Goal: Find specific page/section: Find specific page/section

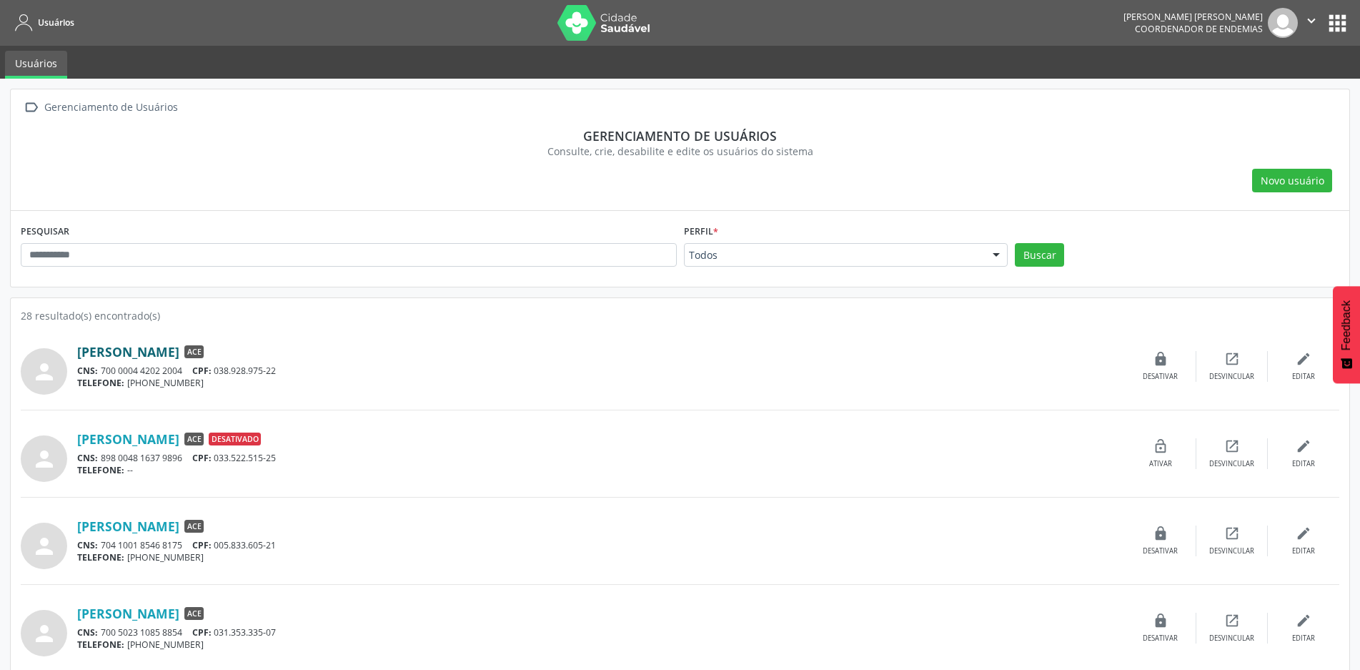
click at [152, 351] on link "[PERSON_NAME]" at bounding box center [128, 352] width 102 height 16
click at [144, 530] on link "[PERSON_NAME]" at bounding box center [128, 526] width 102 height 16
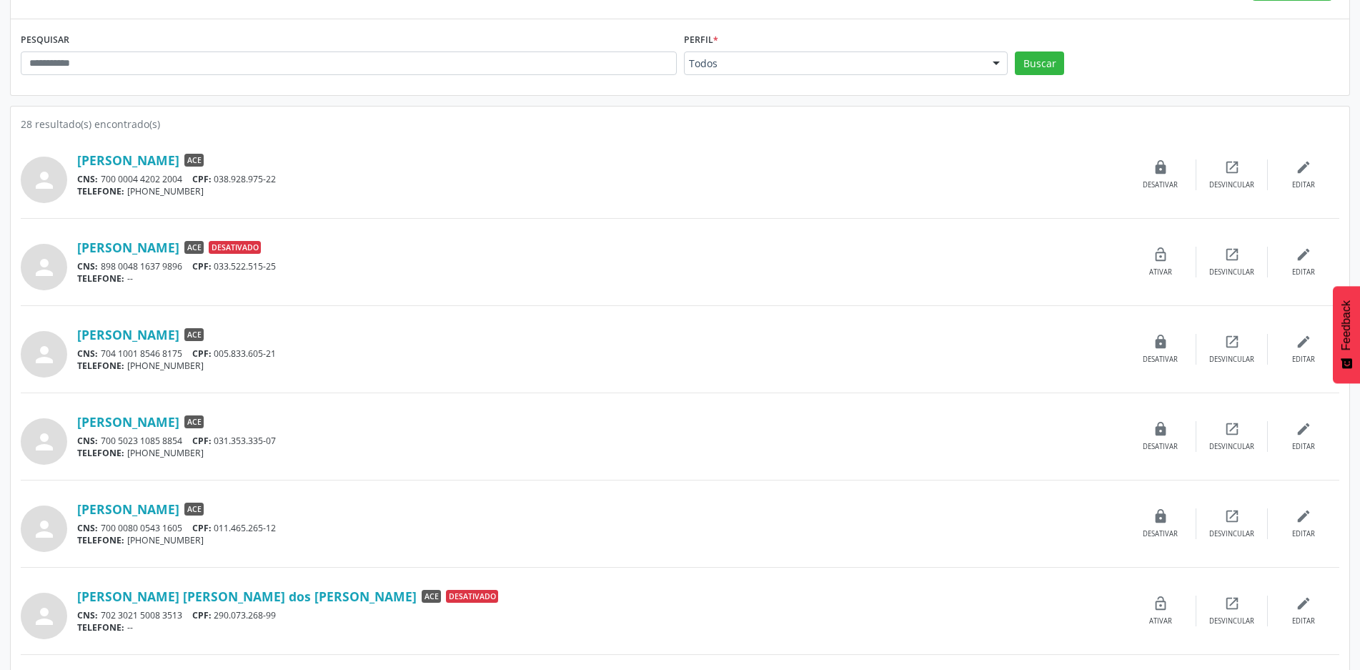
scroll to position [214, 0]
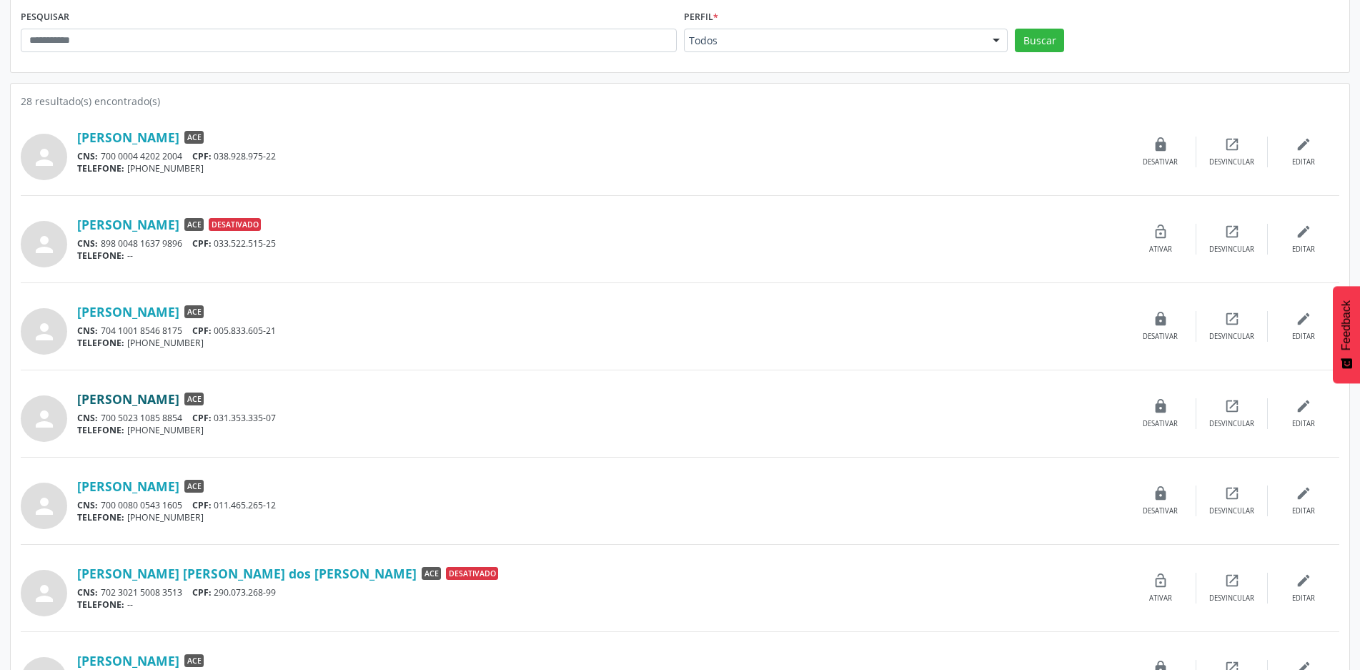
click at [157, 402] on link "[PERSON_NAME]" at bounding box center [128, 399] width 102 height 16
click at [157, 481] on link "[PERSON_NAME]" at bounding box center [128, 486] width 102 height 16
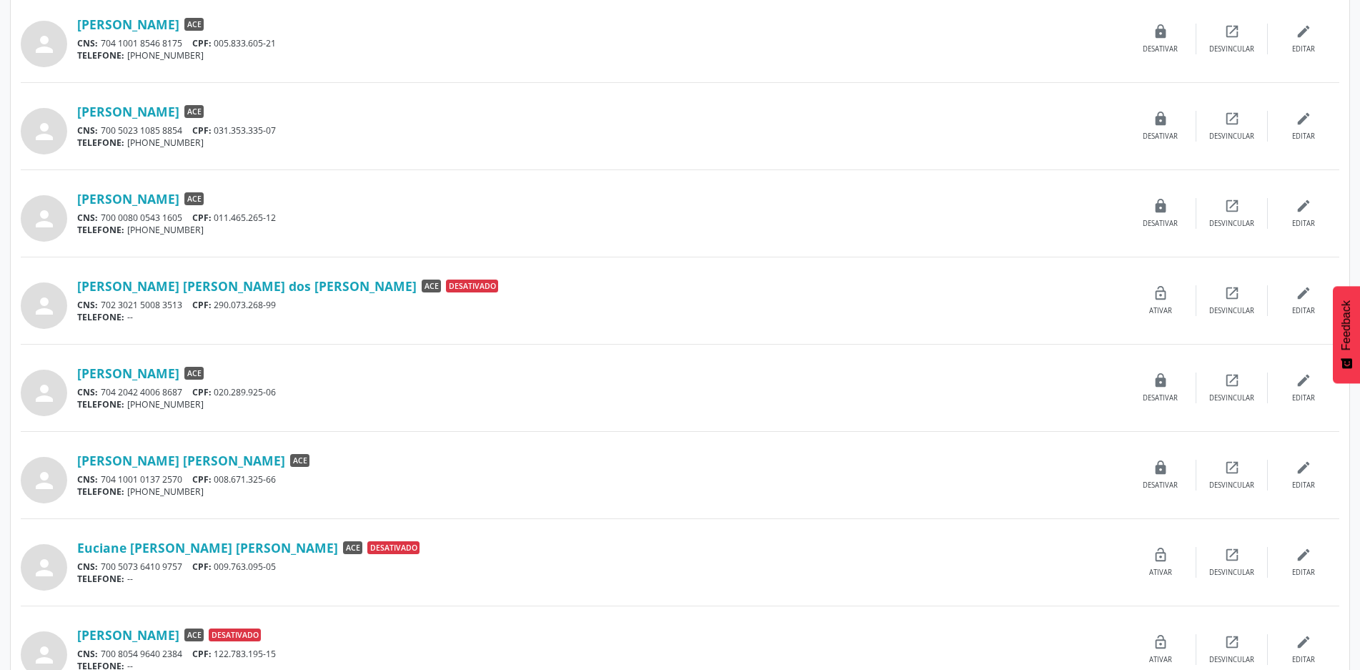
scroll to position [572, 0]
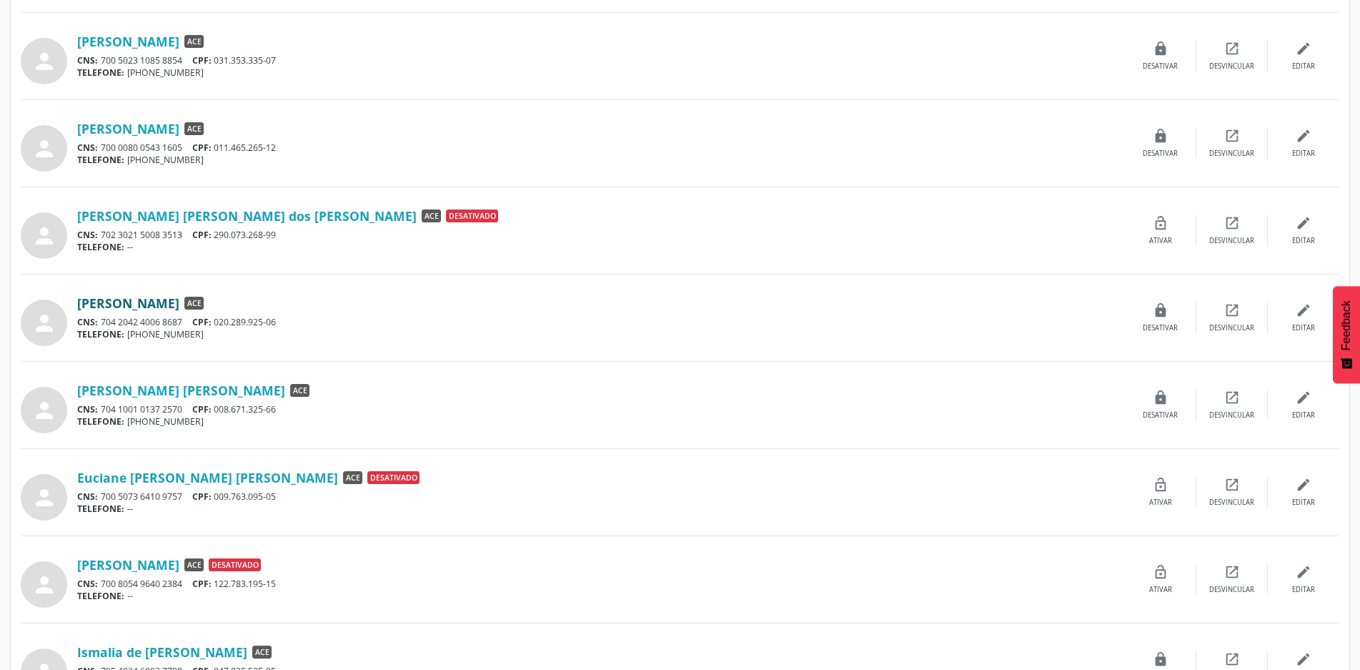
click at [122, 303] on link "[PERSON_NAME]" at bounding box center [128, 303] width 102 height 16
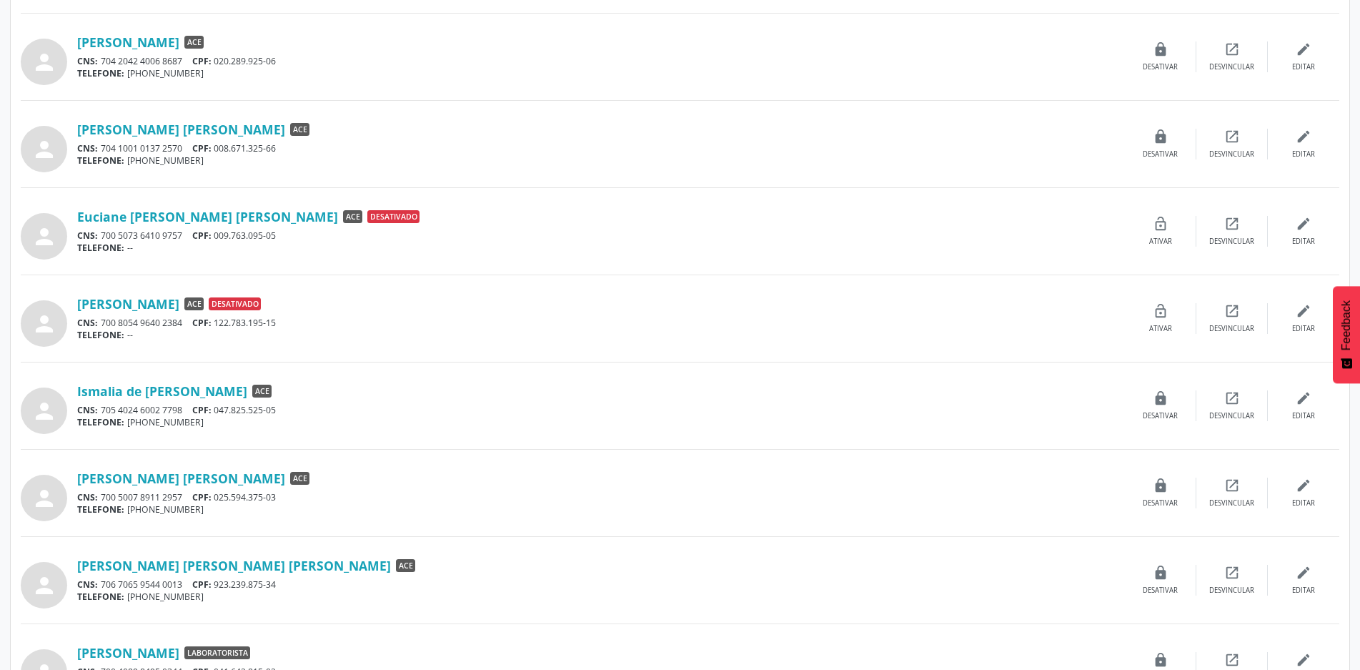
scroll to position [858, 0]
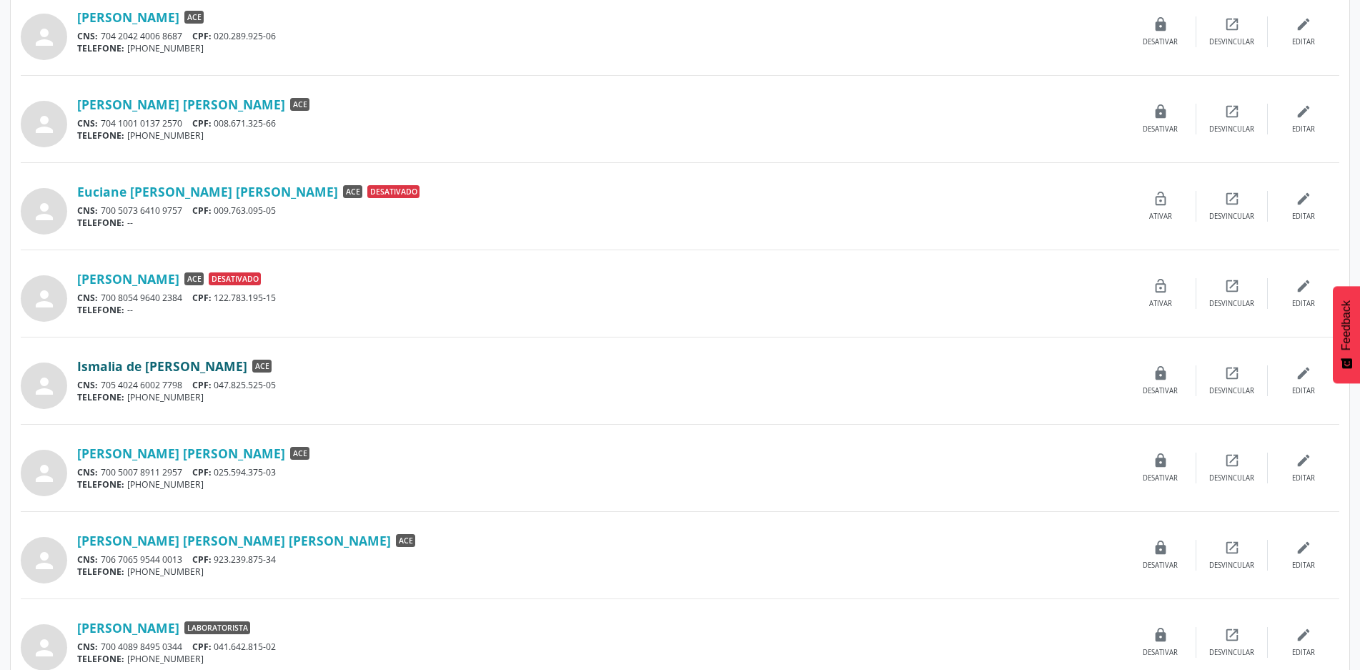
click at [145, 371] on link "Ismalia de [PERSON_NAME]" at bounding box center [162, 366] width 170 height 16
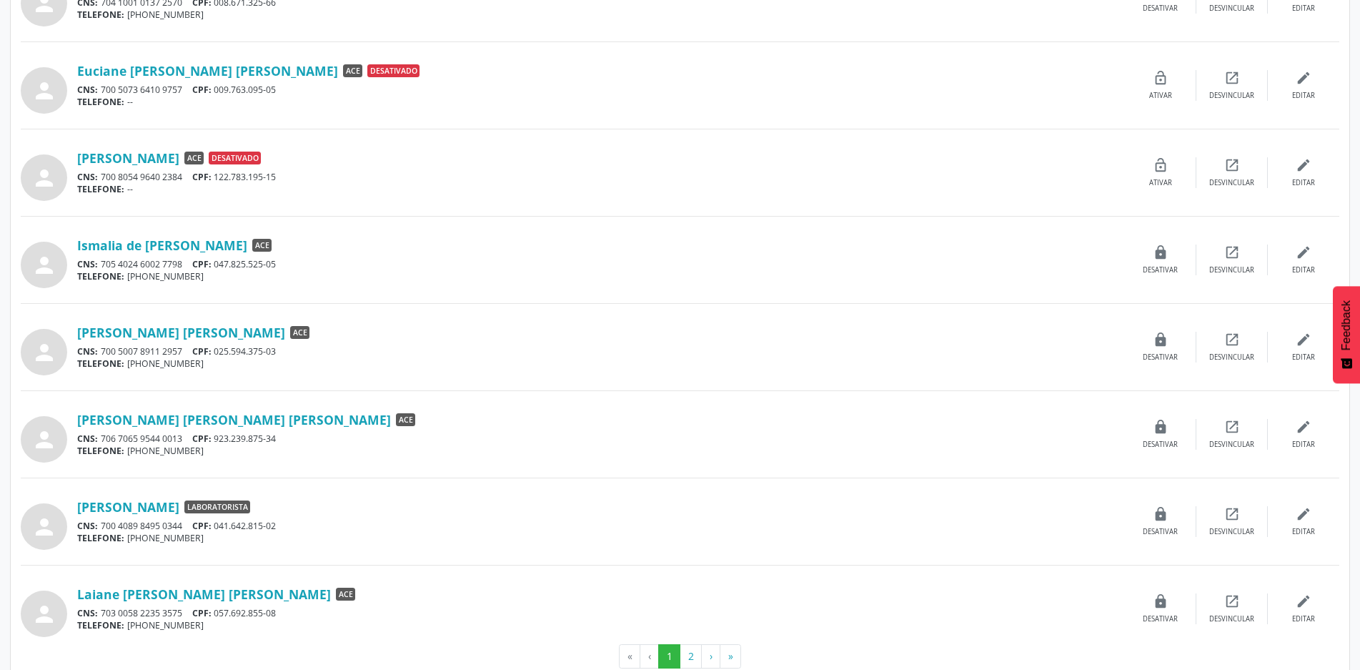
scroll to position [1001, 0]
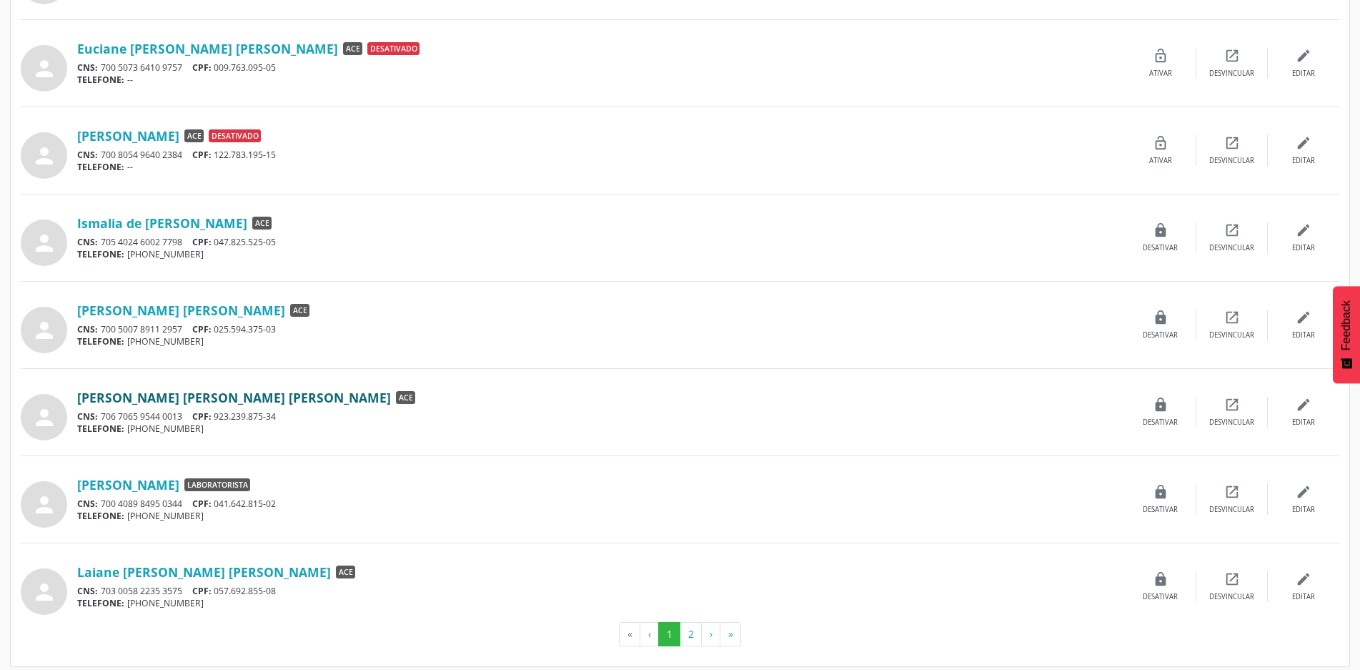
click at [140, 400] on link "[PERSON_NAME] [PERSON_NAME] [PERSON_NAME]" at bounding box center [234, 398] width 314 height 16
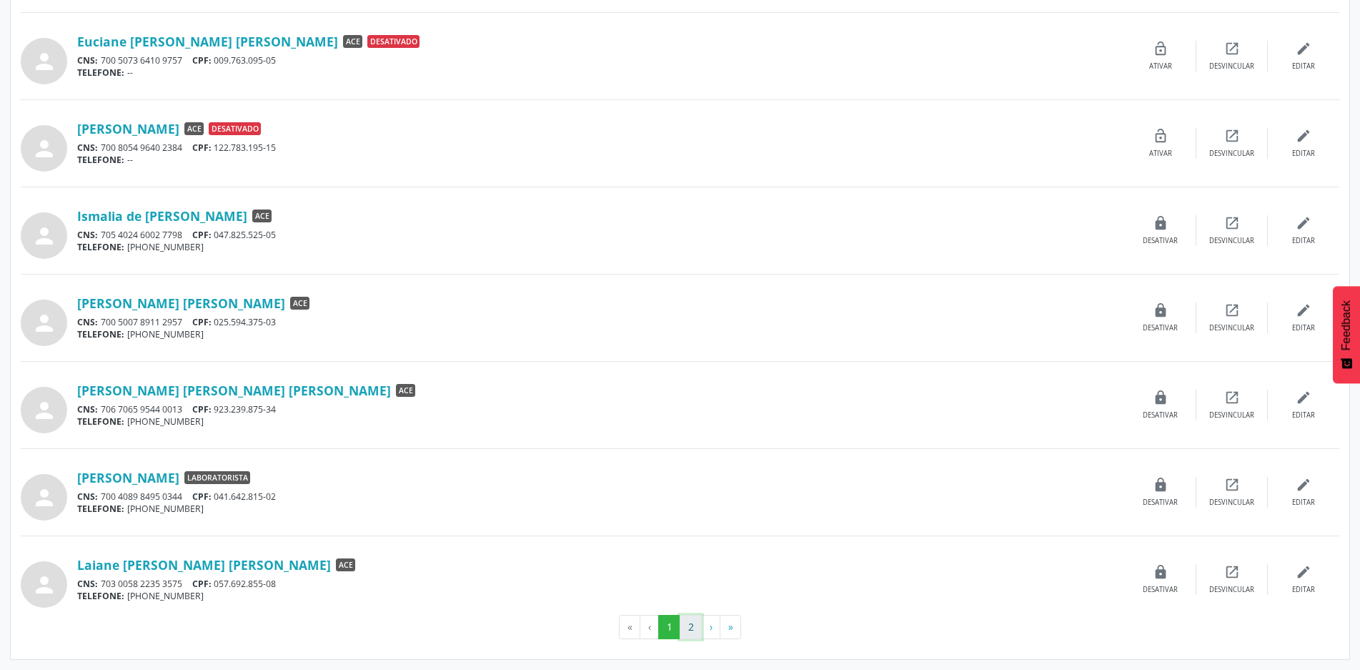
click at [687, 628] on button "2" at bounding box center [691, 627] width 22 height 24
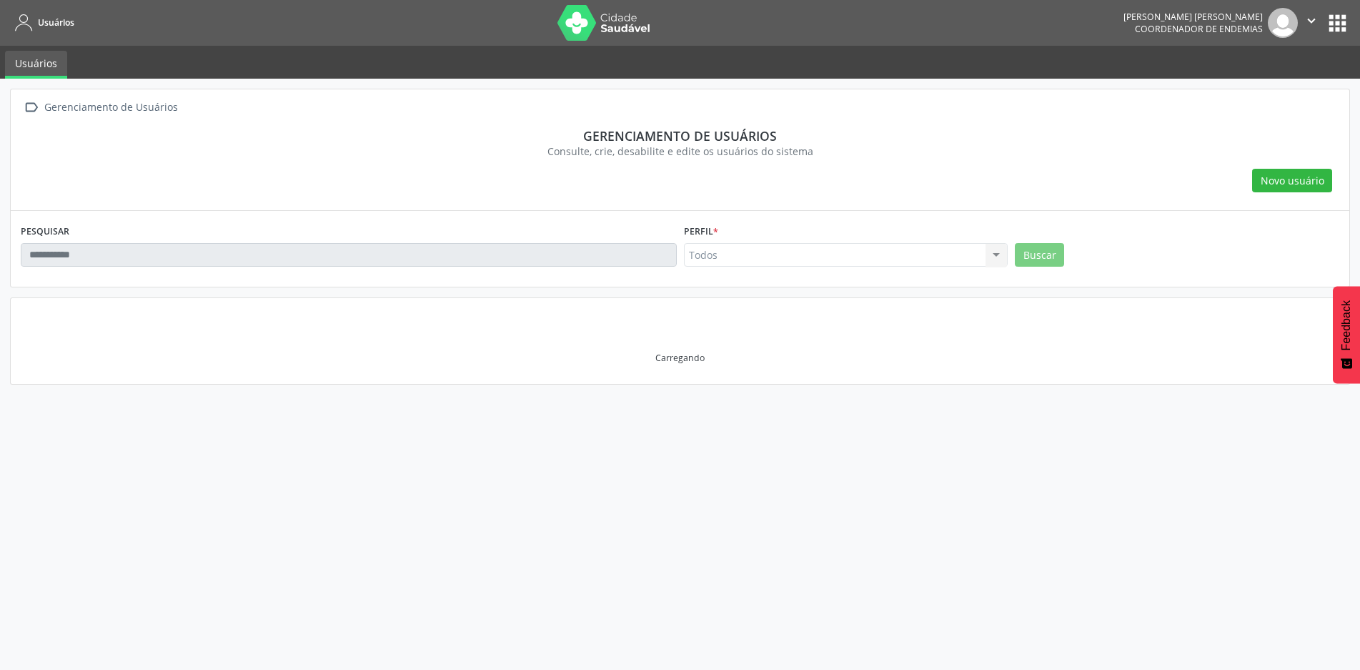
scroll to position [0, 0]
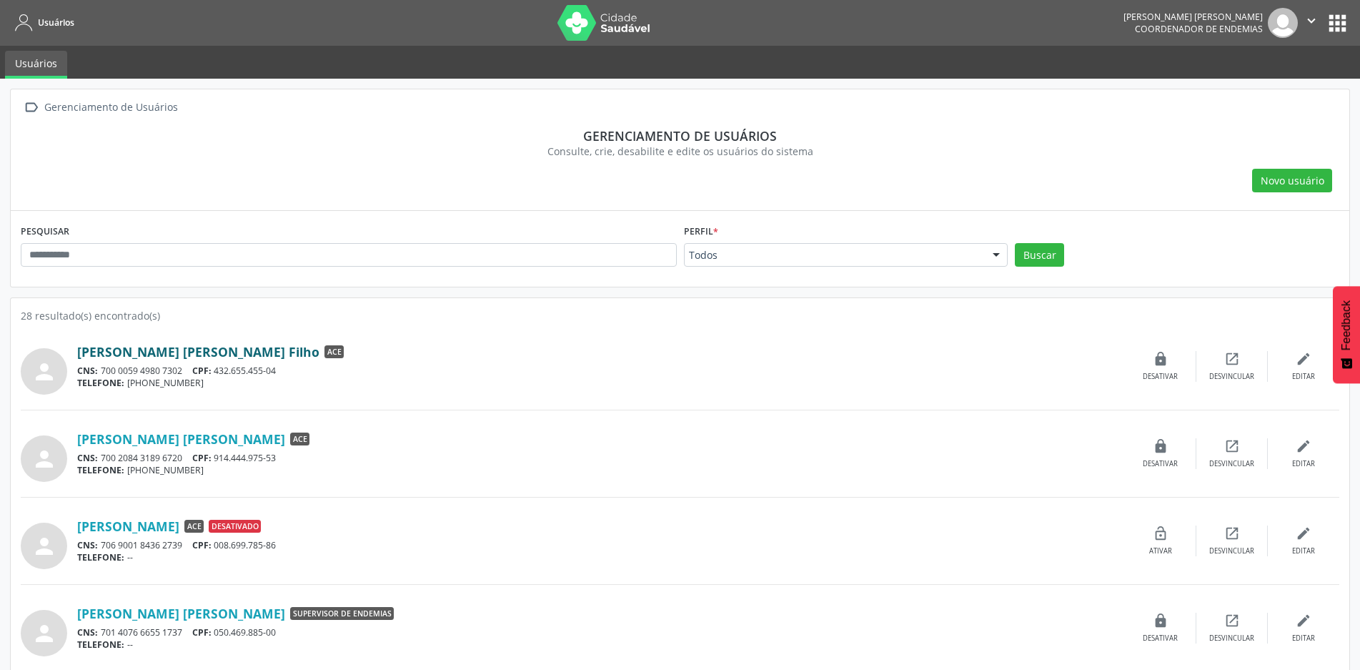
click at [147, 356] on link "[PERSON_NAME] [PERSON_NAME] Filho" at bounding box center [198, 352] width 242 height 16
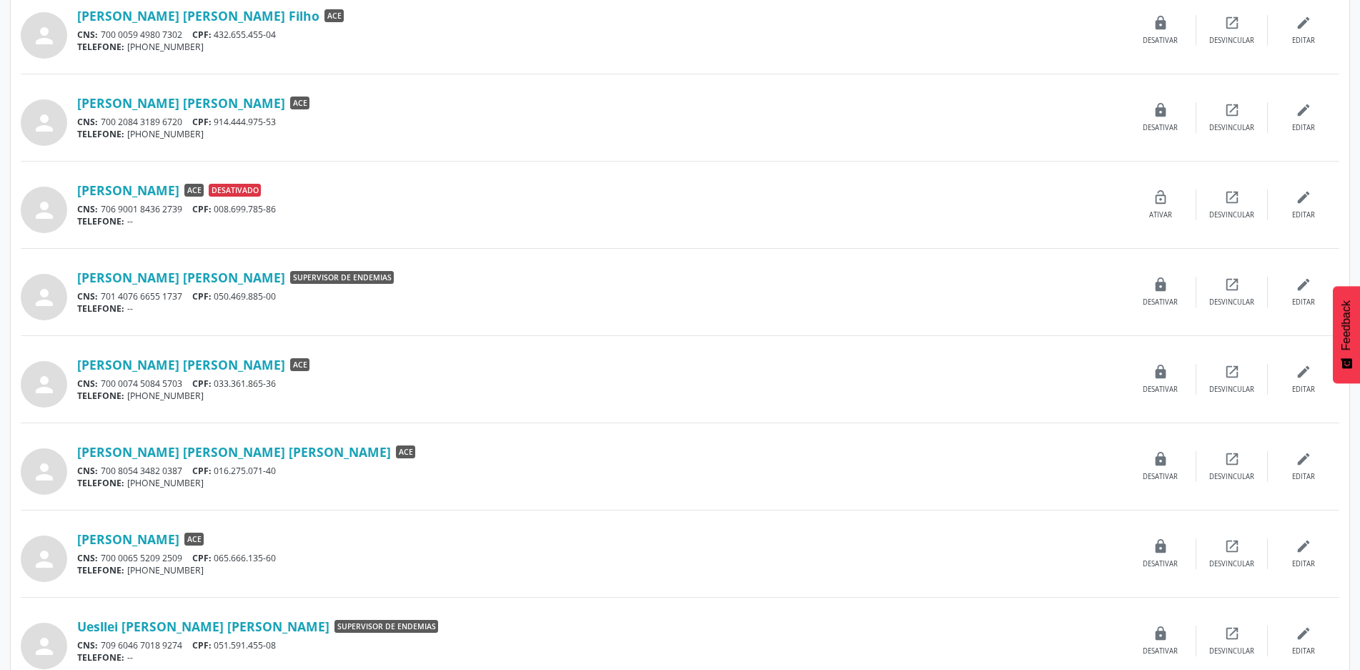
scroll to position [357, 0]
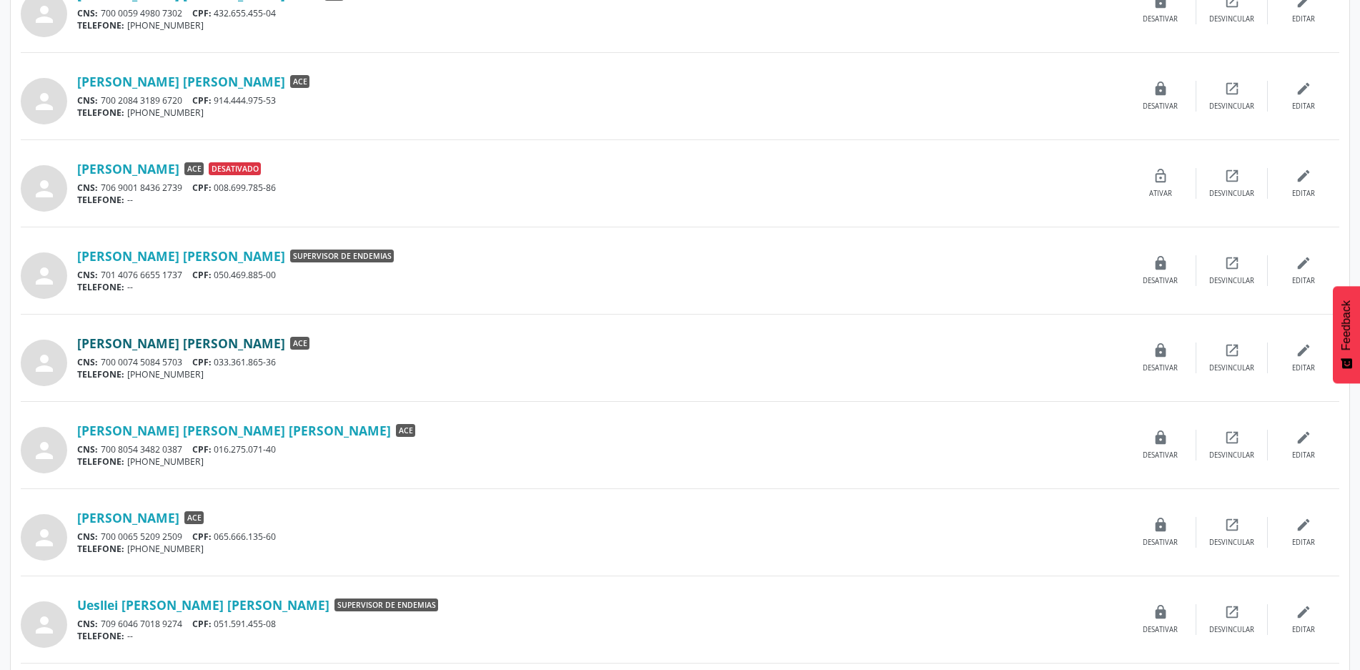
click at [158, 342] on link "[PERSON_NAME] [PERSON_NAME]" at bounding box center [181, 343] width 208 height 16
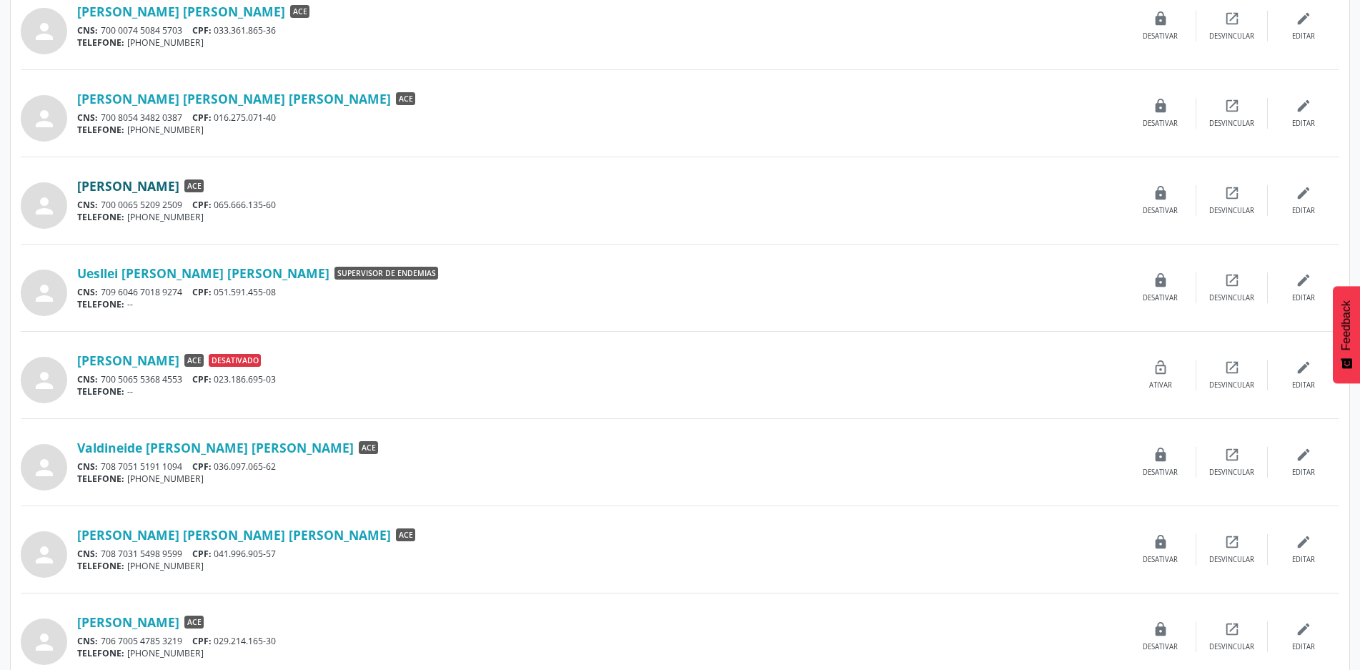
scroll to position [715, 0]
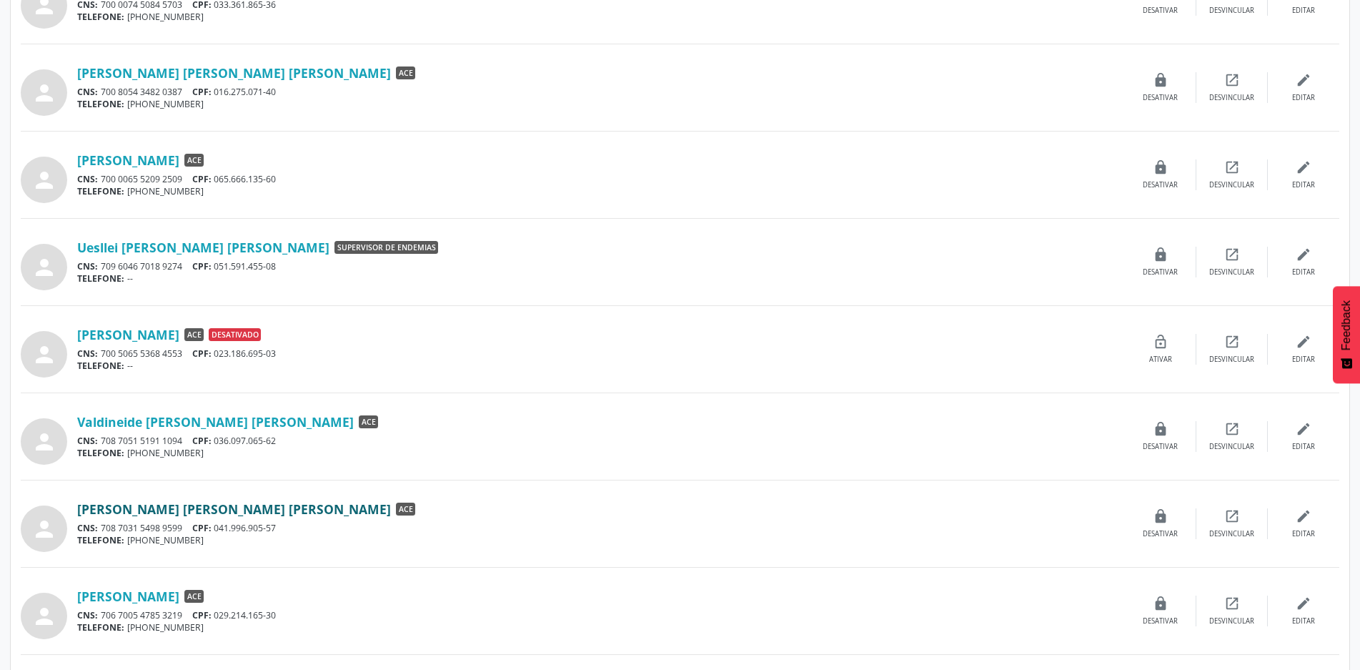
click at [170, 512] on link "[PERSON_NAME] [PERSON_NAME] [PERSON_NAME]" at bounding box center [234, 509] width 314 height 16
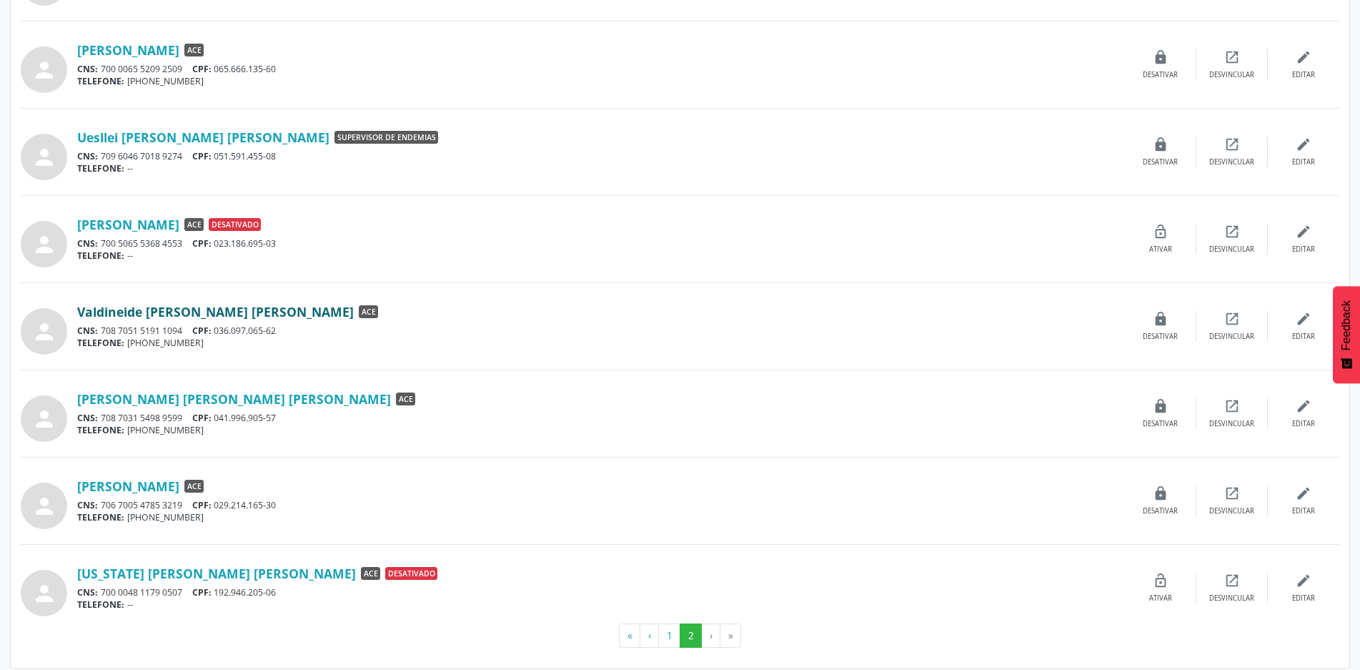
scroll to position [834, 0]
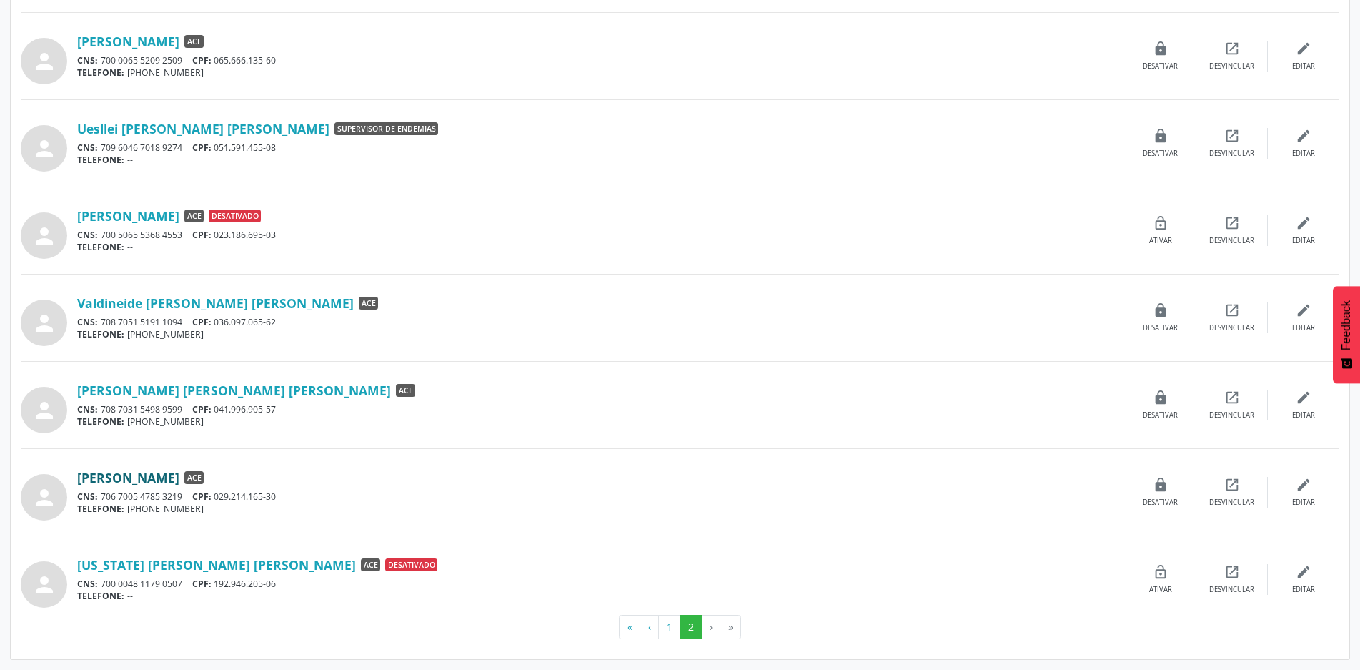
click at [165, 475] on link "[PERSON_NAME]" at bounding box center [128, 478] width 102 height 16
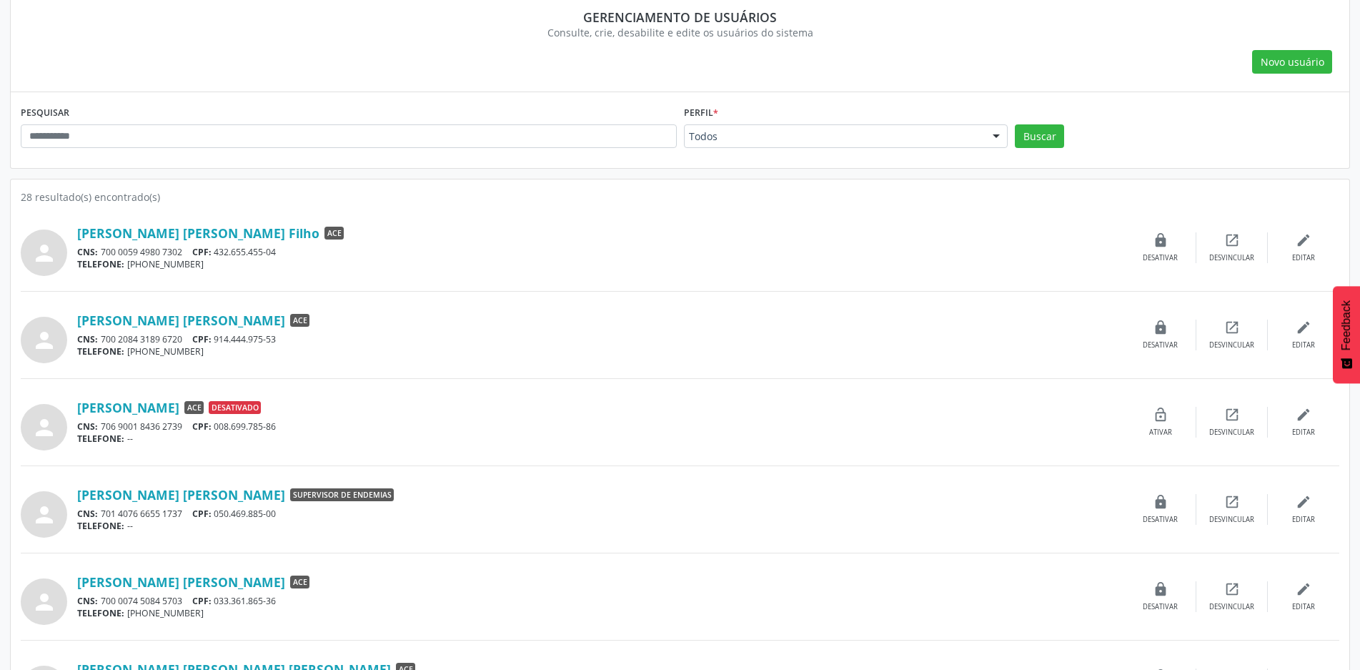
scroll to position [47, 0]
